Goal: Task Accomplishment & Management: Manage account settings

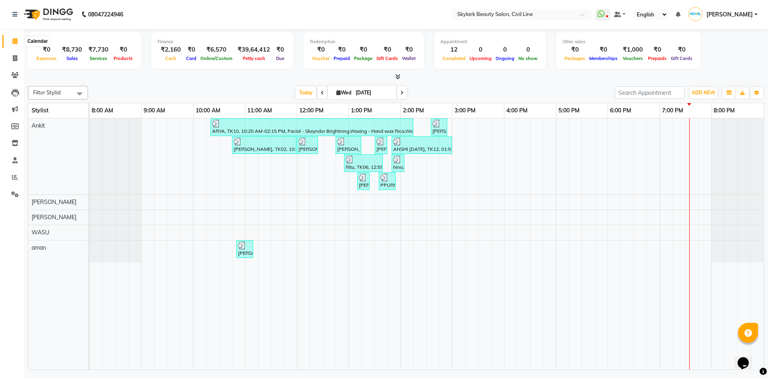
click at [14, 39] on icon at bounding box center [14, 41] width 5 height 6
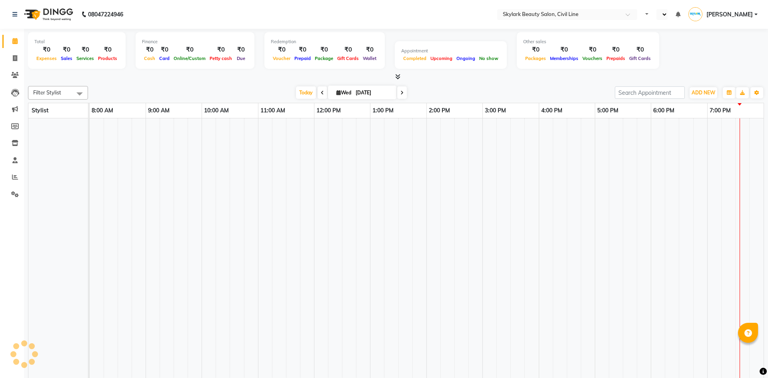
select select "en"
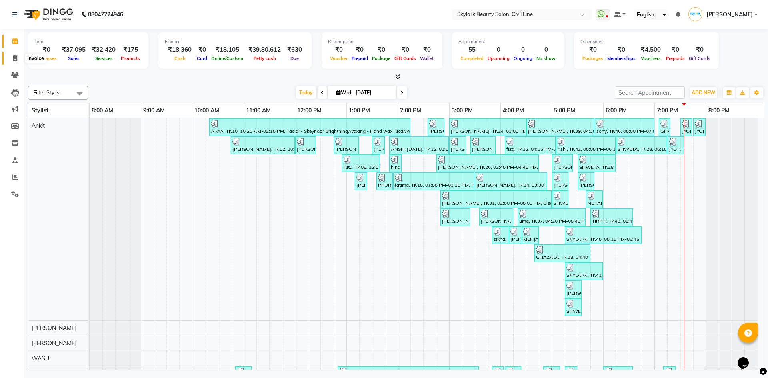
click at [14, 57] on icon at bounding box center [15, 58] width 4 height 6
select select "service"
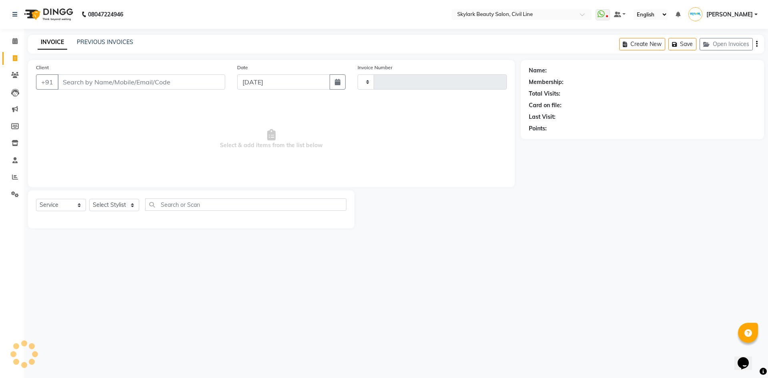
type input "6261"
select select "4588"
click at [118, 44] on link "PREVIOUS INVOICES" at bounding box center [105, 41] width 56 height 7
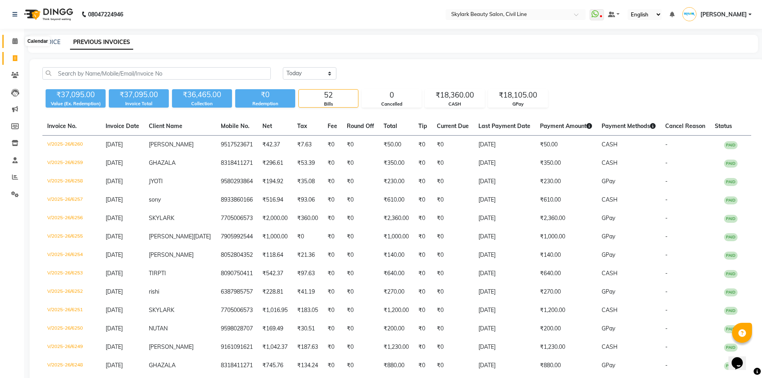
click at [19, 40] on span at bounding box center [15, 41] width 14 height 9
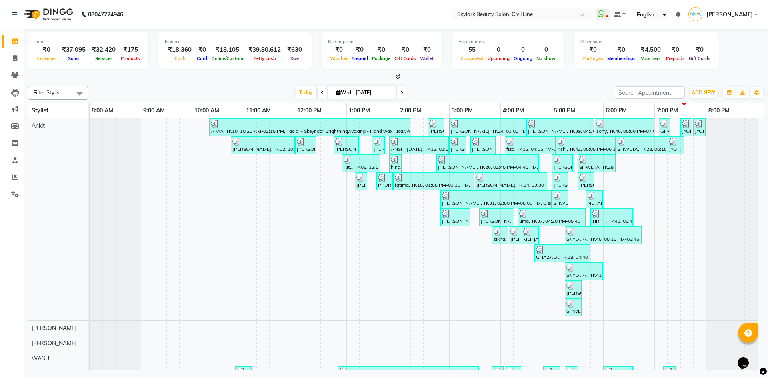
click at [394, 75] on span at bounding box center [396, 77] width 8 height 8
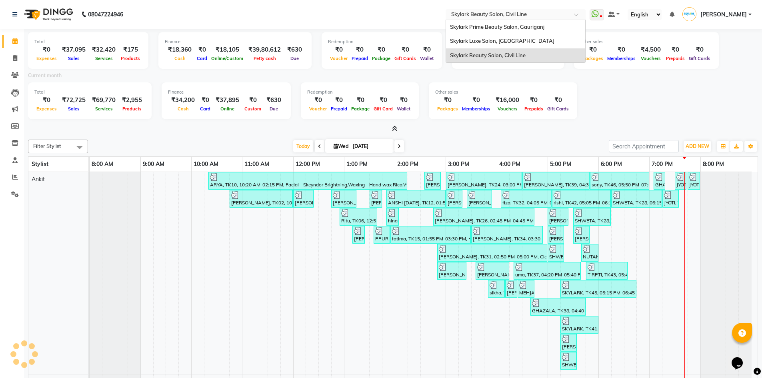
drag, startPoint x: 454, startPoint y: 19, endPoint x: 455, endPoint y: 25, distance: 6.1
click at [454, 19] on div "Select Location × Skylark Beauty Salon, Civil Line" at bounding box center [516, 14] width 140 height 11
click at [465, 44] on div "Skylark Luxe Salon, R S Mall" at bounding box center [515, 41] width 139 height 14
